Goal: Information Seeking & Learning: Learn about a topic

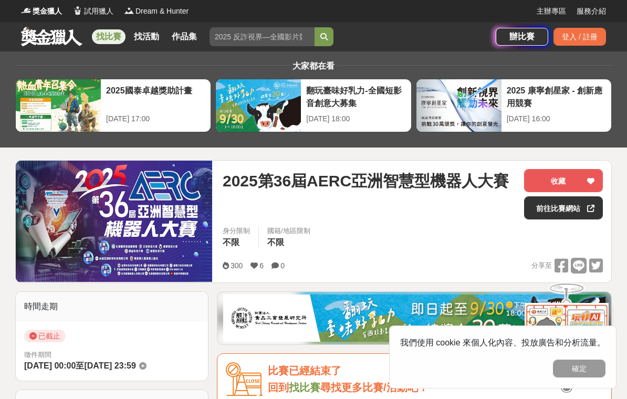
type input "，"
click at [259, 41] on input "，" at bounding box center [261, 36] width 105 height 19
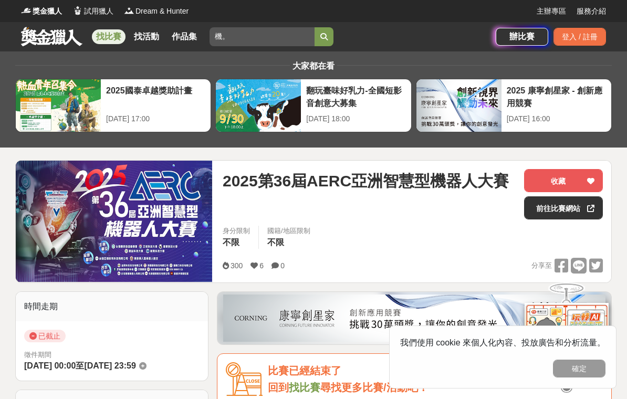
type input "𣟕"
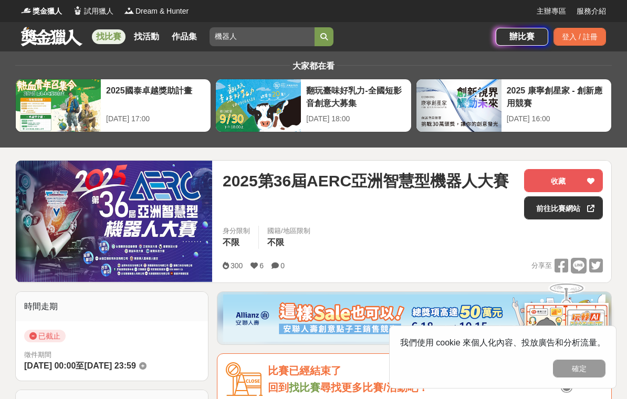
type input "機器人"
click at [325, 37] on icon "submit" at bounding box center [323, 36] width 7 height 7
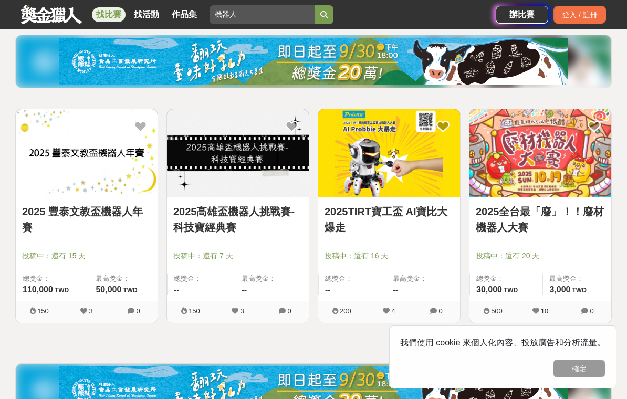
scroll to position [120, 0]
click at [288, 243] on div at bounding box center [240, 241] width 135 height 13
click at [267, 184] on img at bounding box center [238, 154] width 142 height 88
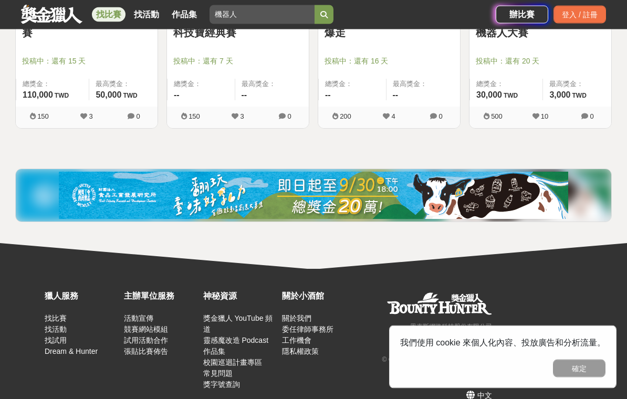
scroll to position [316, 0]
